Goal: Task Accomplishment & Management: Use online tool/utility

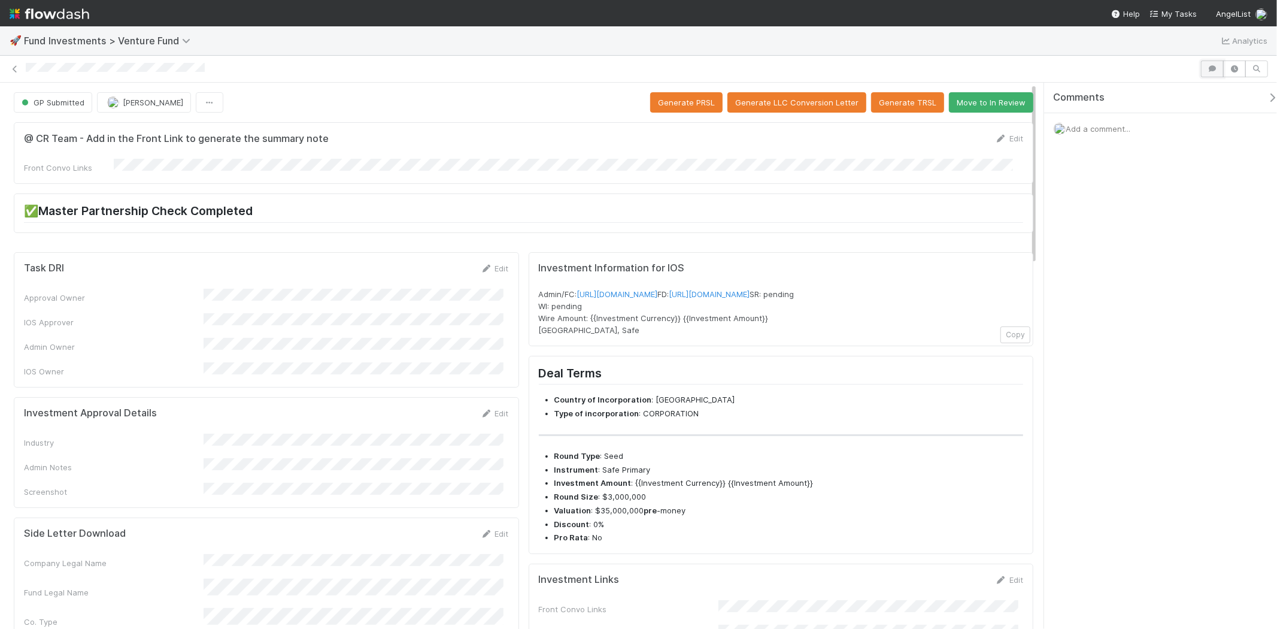
click at [1211, 66] on icon "button" at bounding box center [1212, 68] width 12 height 7
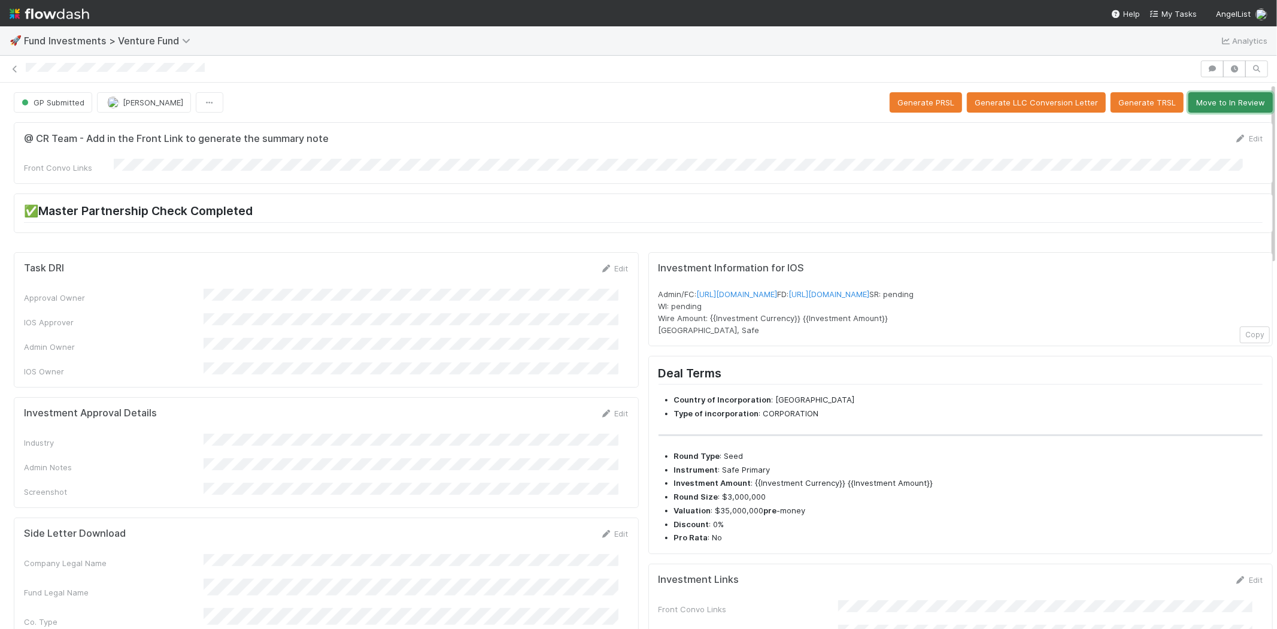
click at [1229, 97] on button "Move to In Review" at bounding box center [1230, 102] width 84 height 20
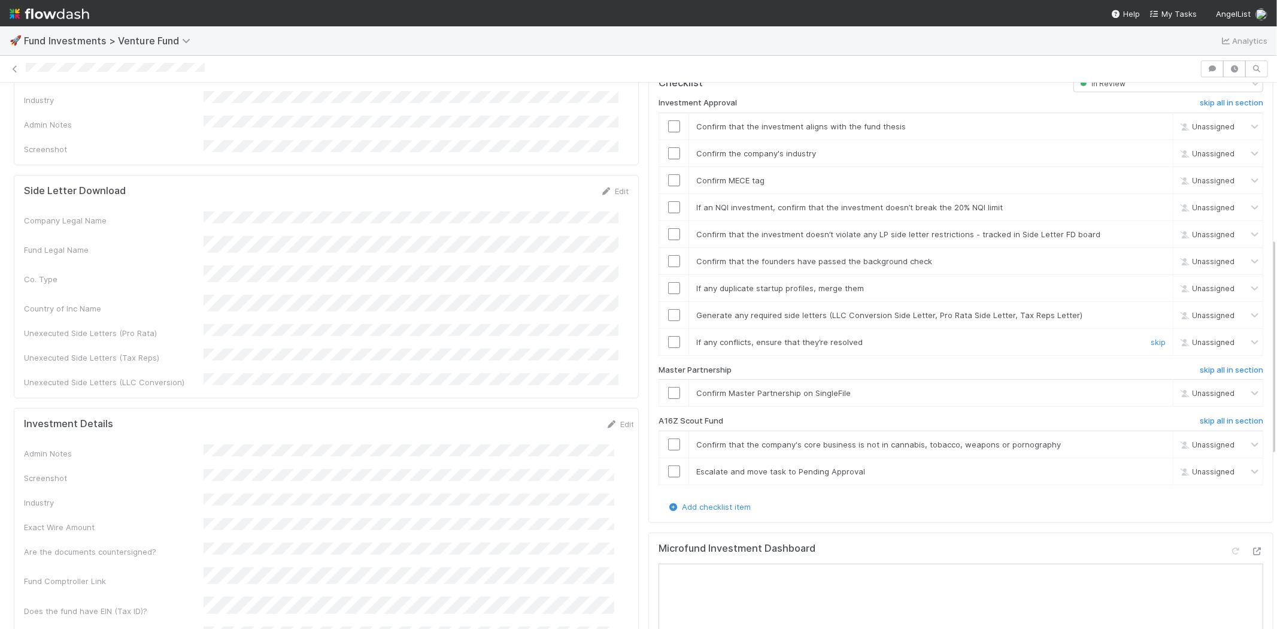
scroll to position [399, 0]
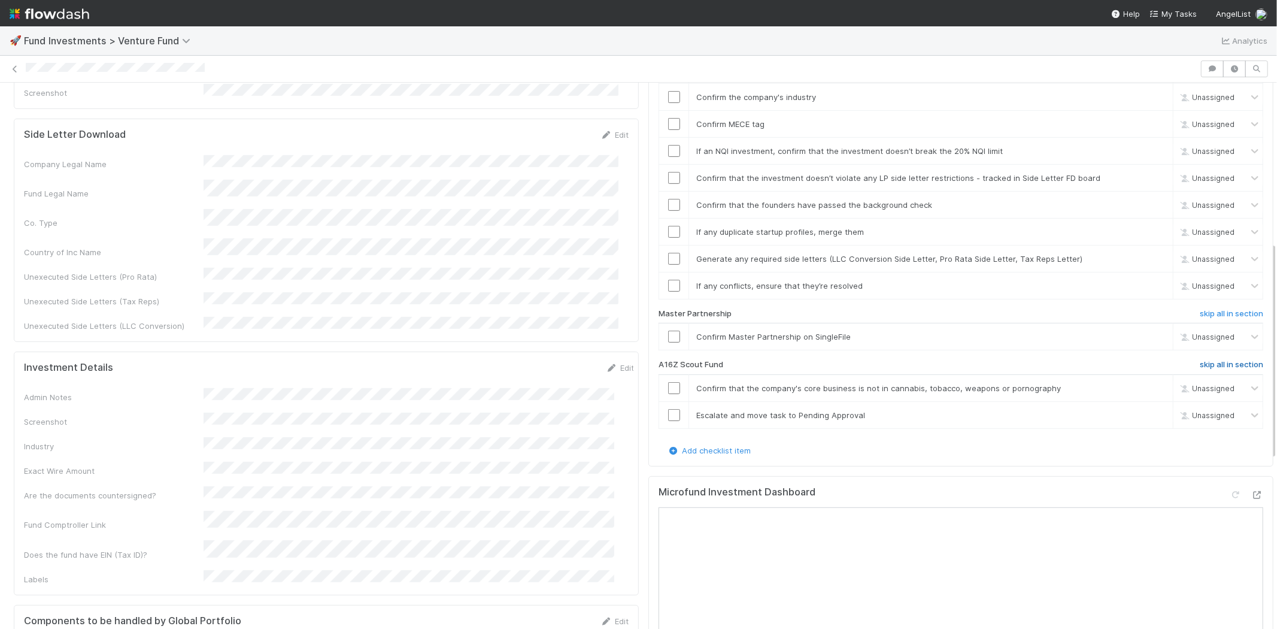
click at [1200, 360] on h6 "skip all in section" at bounding box center [1231, 365] width 63 height 10
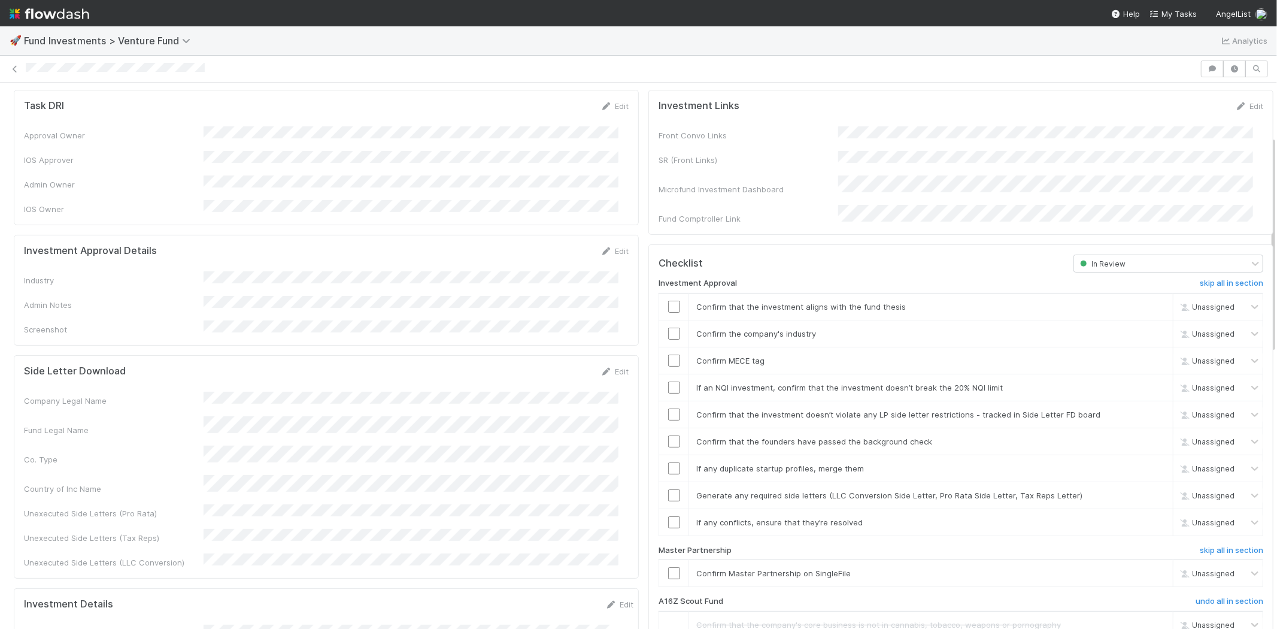
scroll to position [133, 0]
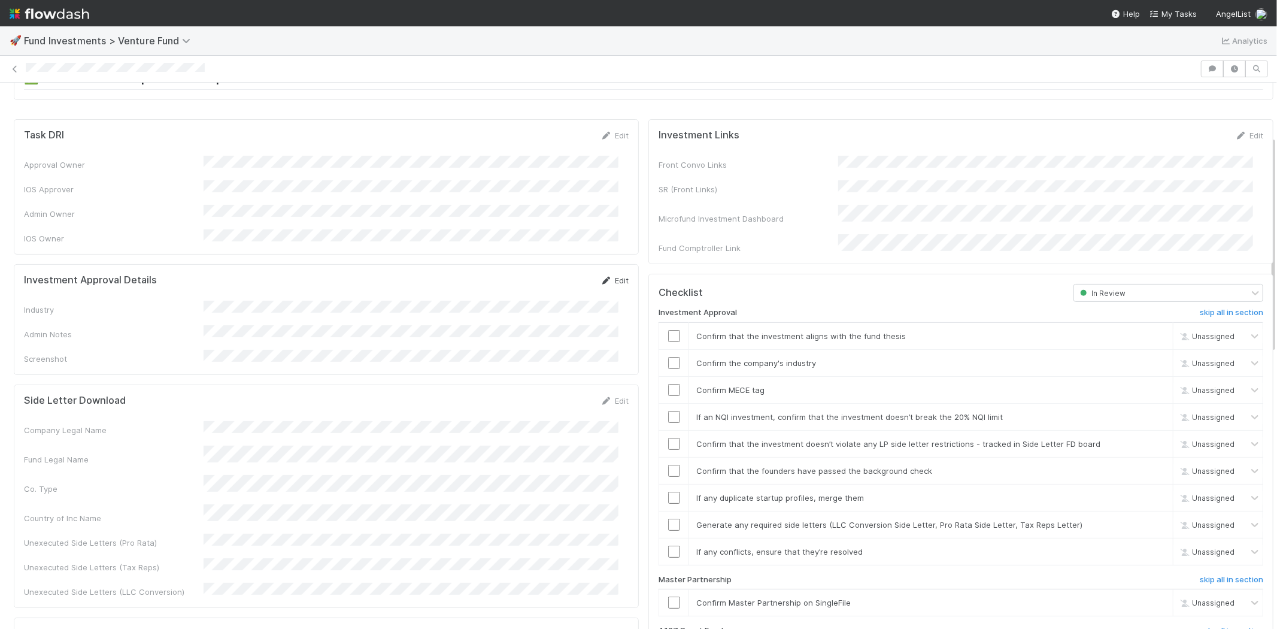
click at [608, 275] on link "Edit" at bounding box center [615, 280] width 28 height 10
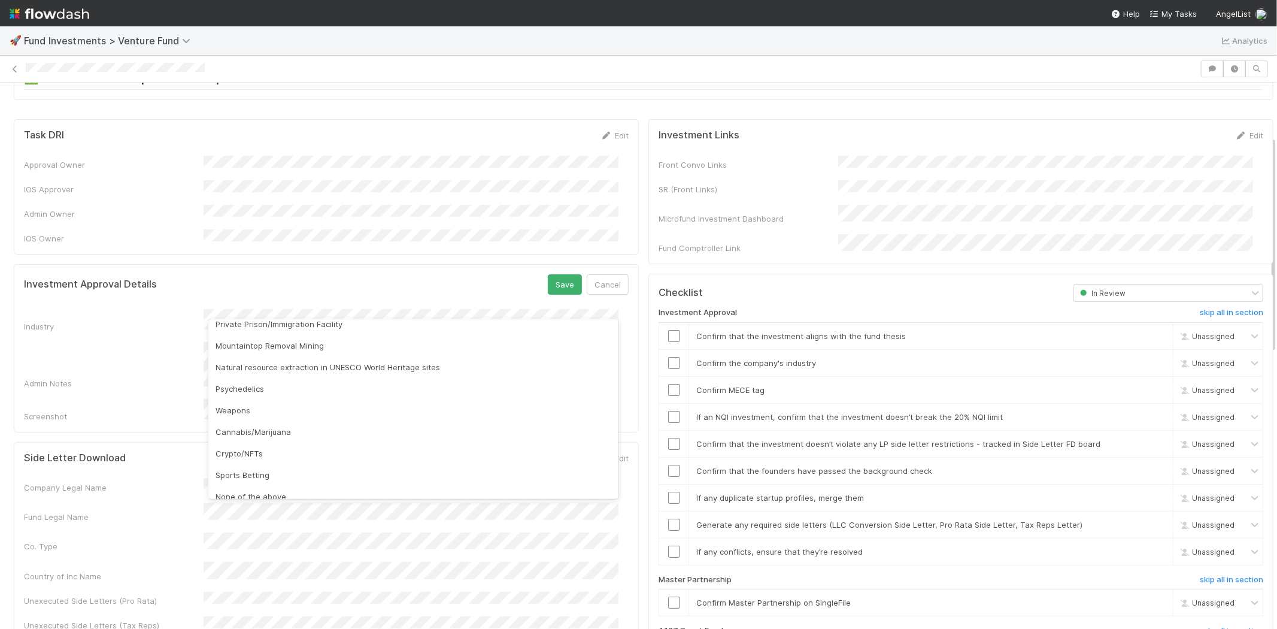
scroll to position [342, 0]
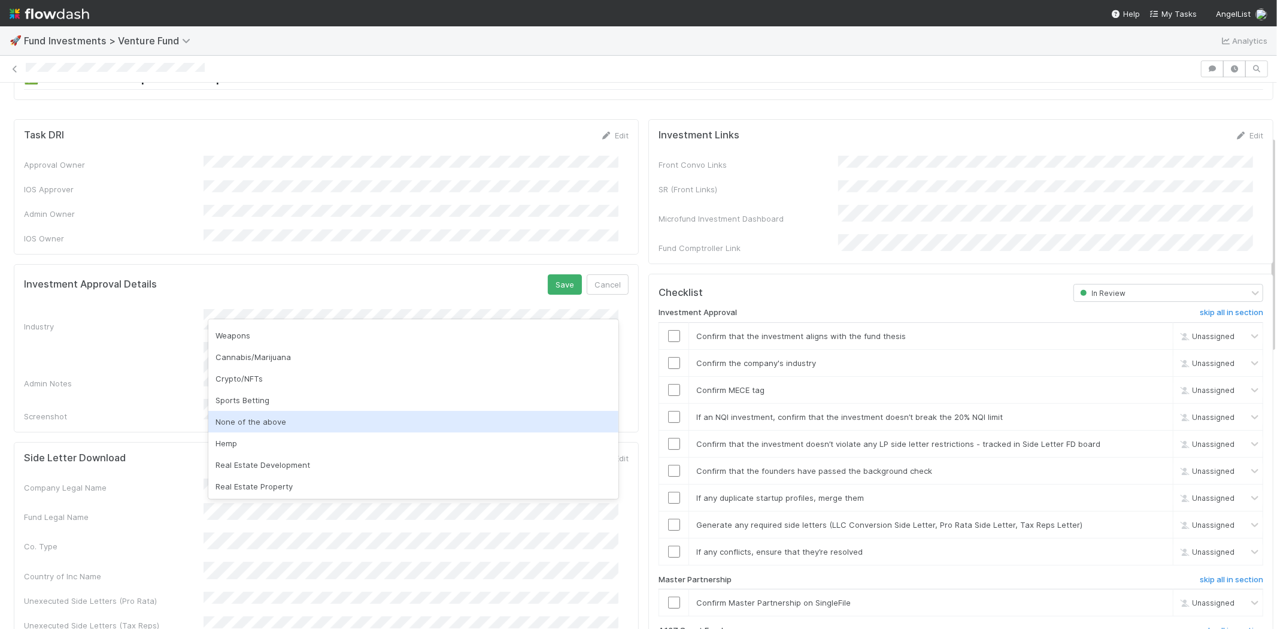
click at [281, 423] on div "None of the above" at bounding box center [413, 422] width 410 height 22
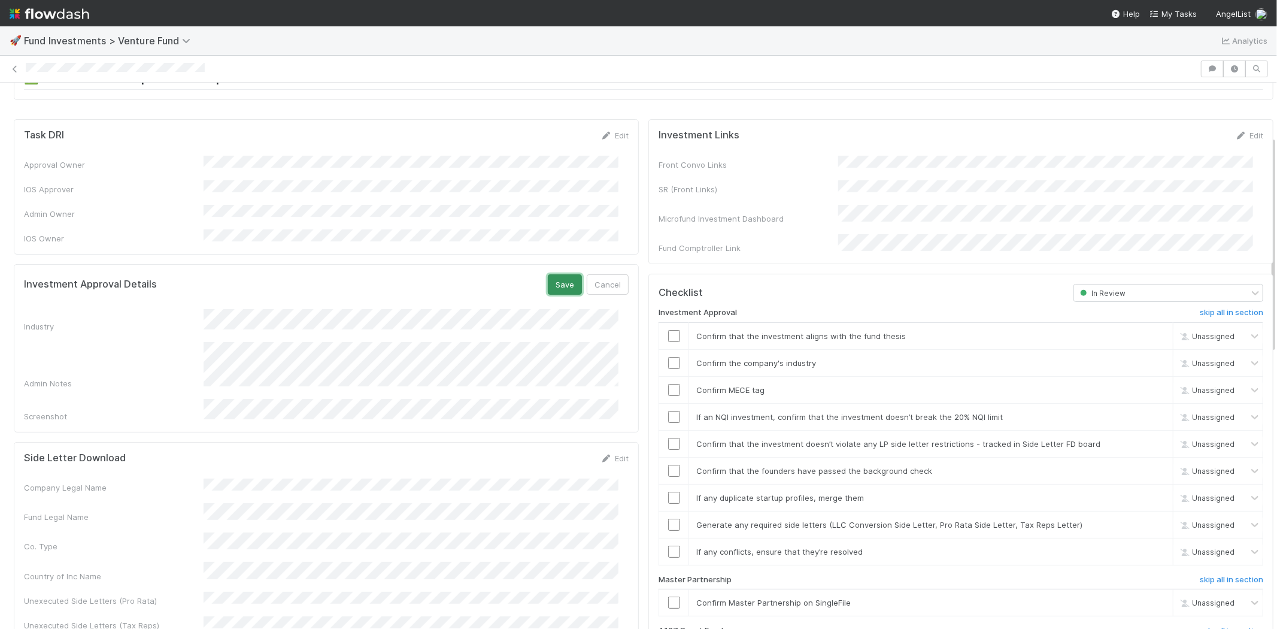
click at [548, 274] on button "Save" at bounding box center [565, 284] width 34 height 20
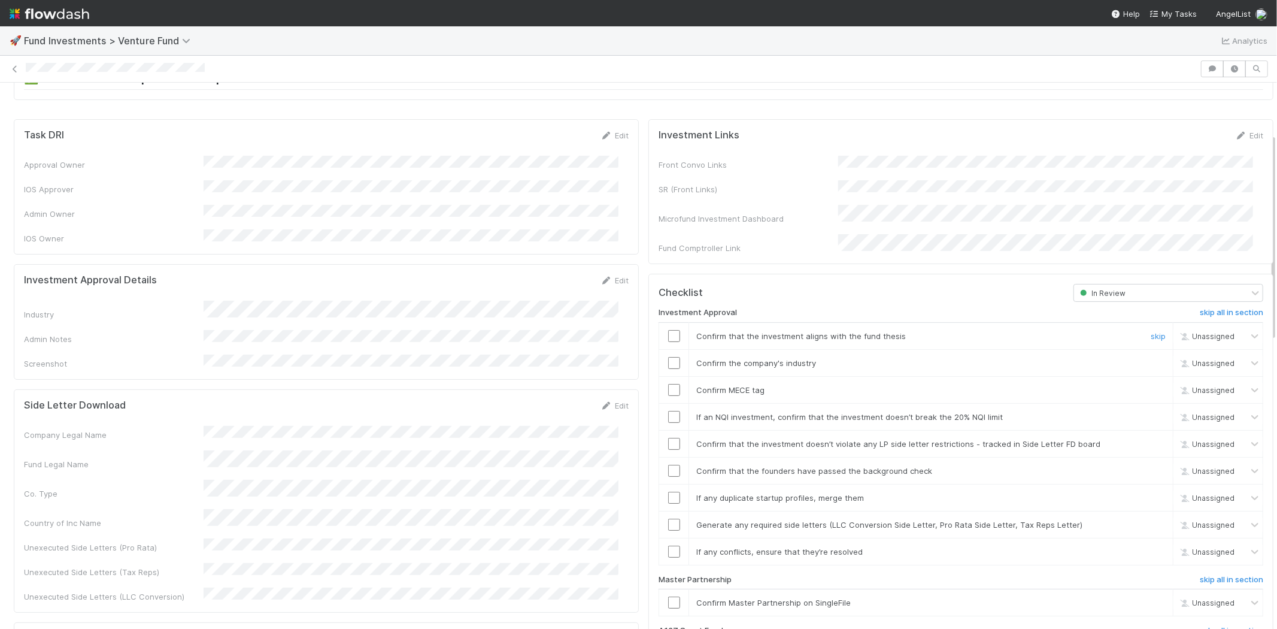
click at [668, 330] on input "checkbox" at bounding box center [674, 336] width 12 height 12
click at [668, 357] on input "checkbox" at bounding box center [674, 363] width 12 height 12
click at [668, 384] on input "checkbox" at bounding box center [674, 390] width 12 height 12
click at [668, 411] on input "checkbox" at bounding box center [674, 417] width 12 height 12
click at [668, 438] on input "checkbox" at bounding box center [674, 444] width 12 height 12
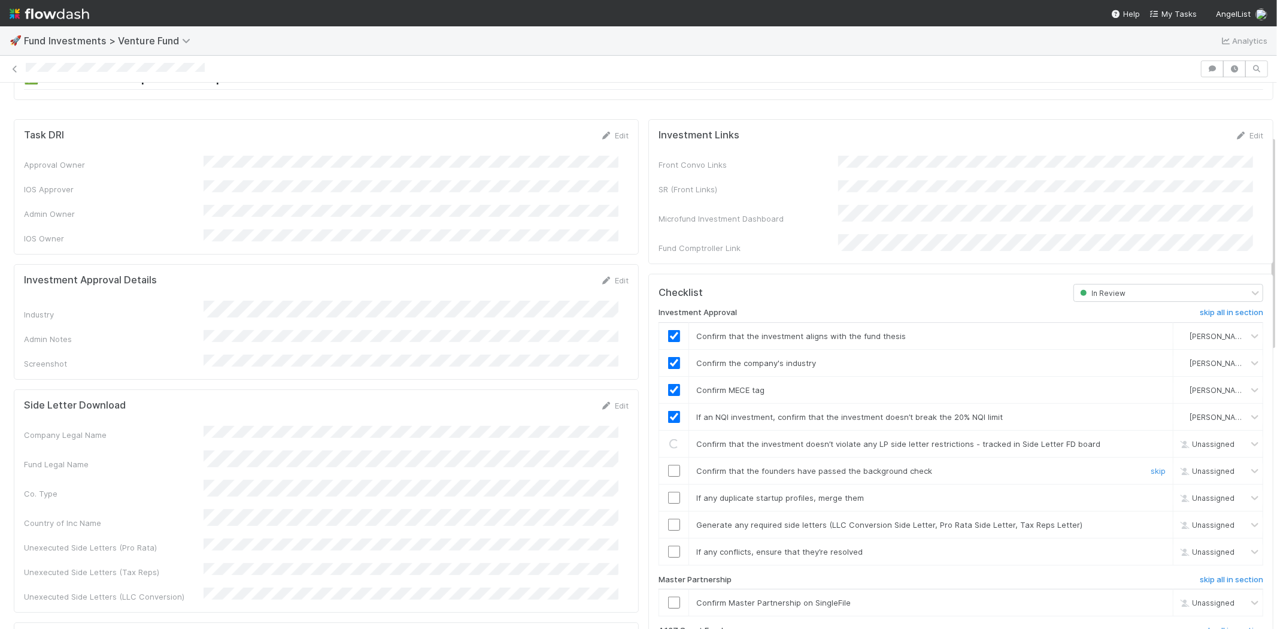
click at [668, 465] on input "checkbox" at bounding box center [674, 471] width 12 height 12
click at [668, 492] on input "checkbox" at bounding box center [674, 498] width 12 height 12
click at [668, 519] on input "checkbox" at bounding box center [674, 525] width 12 height 12
click at [668, 545] on input "checkbox" at bounding box center [674, 551] width 12 height 12
click at [671, 596] on div at bounding box center [673, 602] width 29 height 12
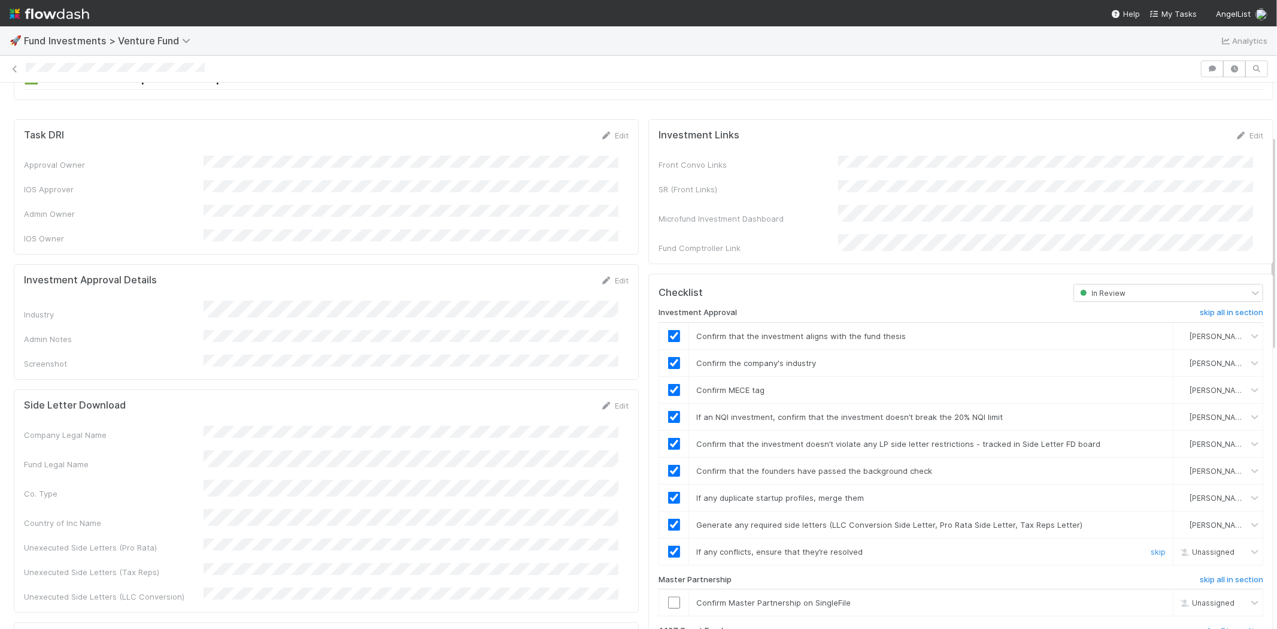
checkbox input "true"
click at [668, 596] on input "checkbox" at bounding box center [674, 602] width 12 height 12
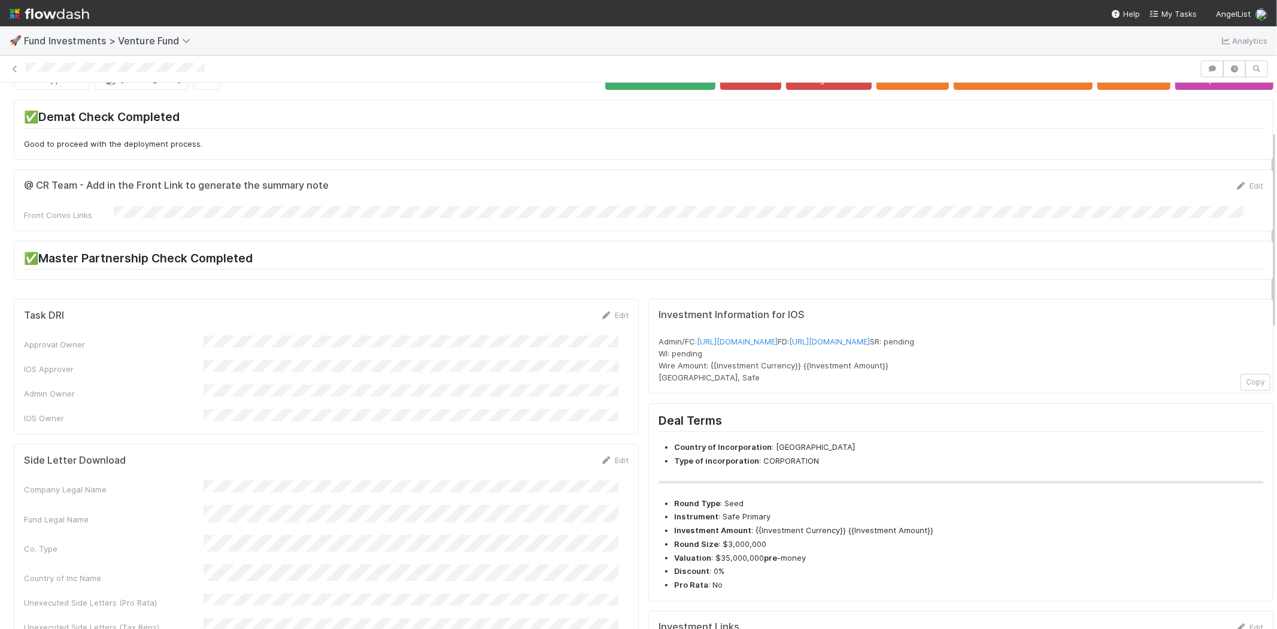
scroll to position [0, 0]
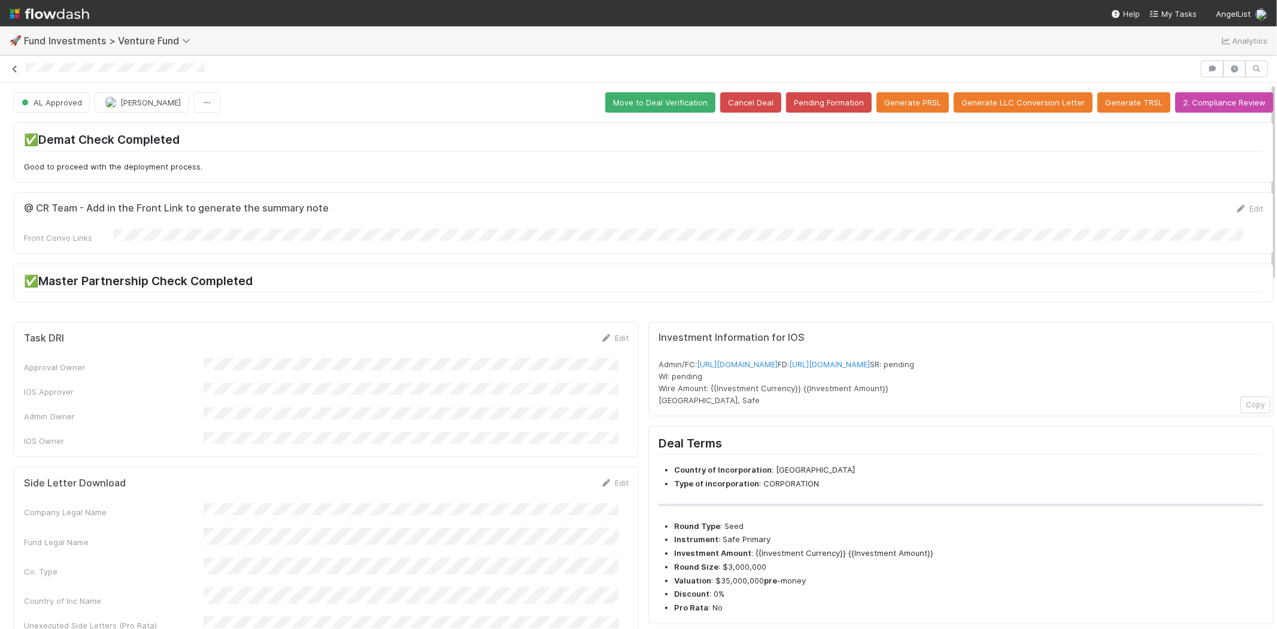
click at [14, 71] on icon at bounding box center [15, 69] width 12 height 8
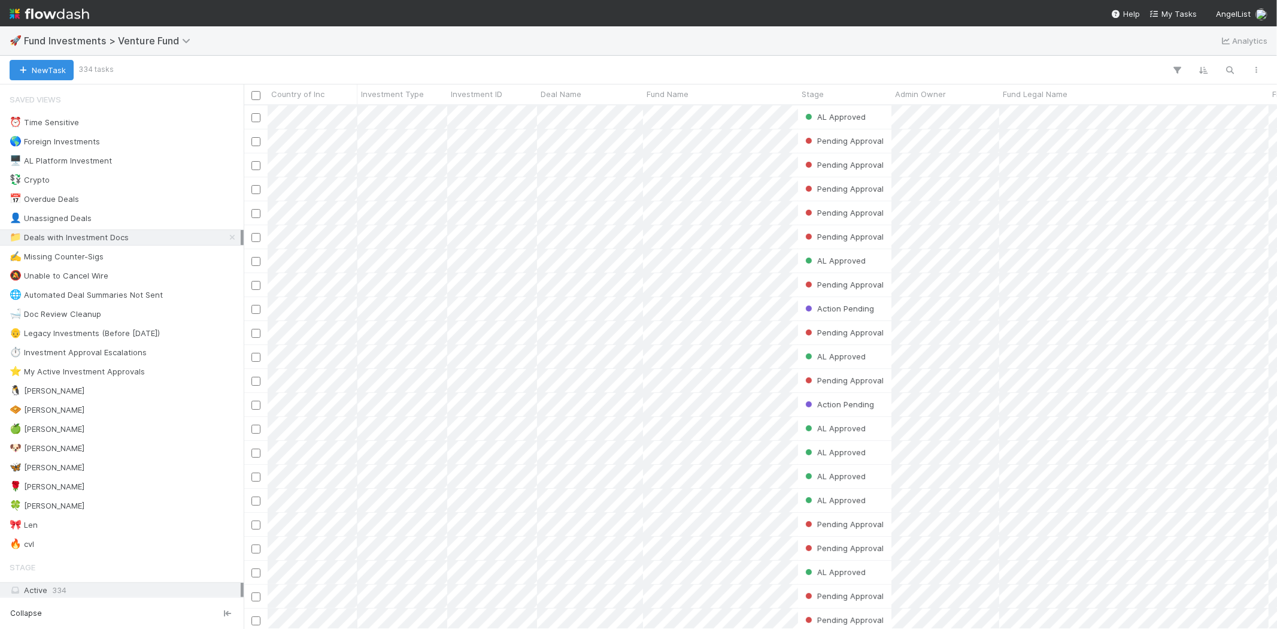
scroll to position [513, 1023]
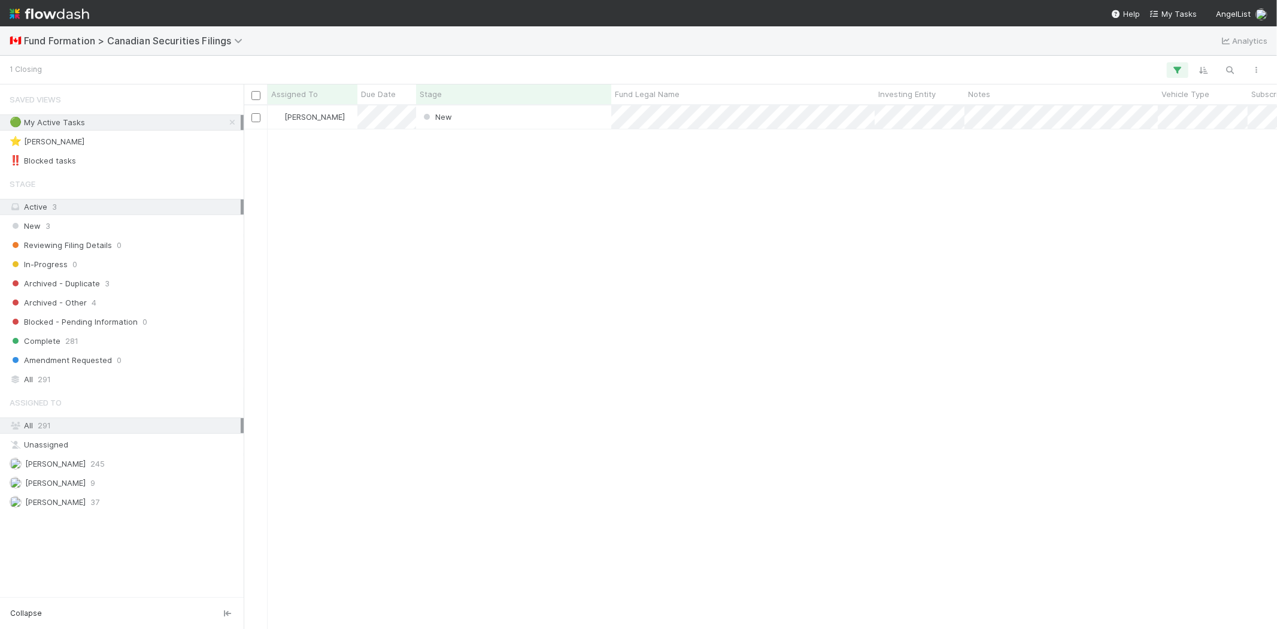
scroll to position [513, 1023]
drag, startPoint x: 584, startPoint y: 262, endPoint x: 533, endPoint y: 166, distance: 108.5
click at [583, 262] on div "Karen Jane Salcedo New 9/2/25, 7:30:04 PM 9/2/25, 7:30:11 PM" at bounding box center [760, 366] width 1033 height 523
